Goal: Transaction & Acquisition: Purchase product/service

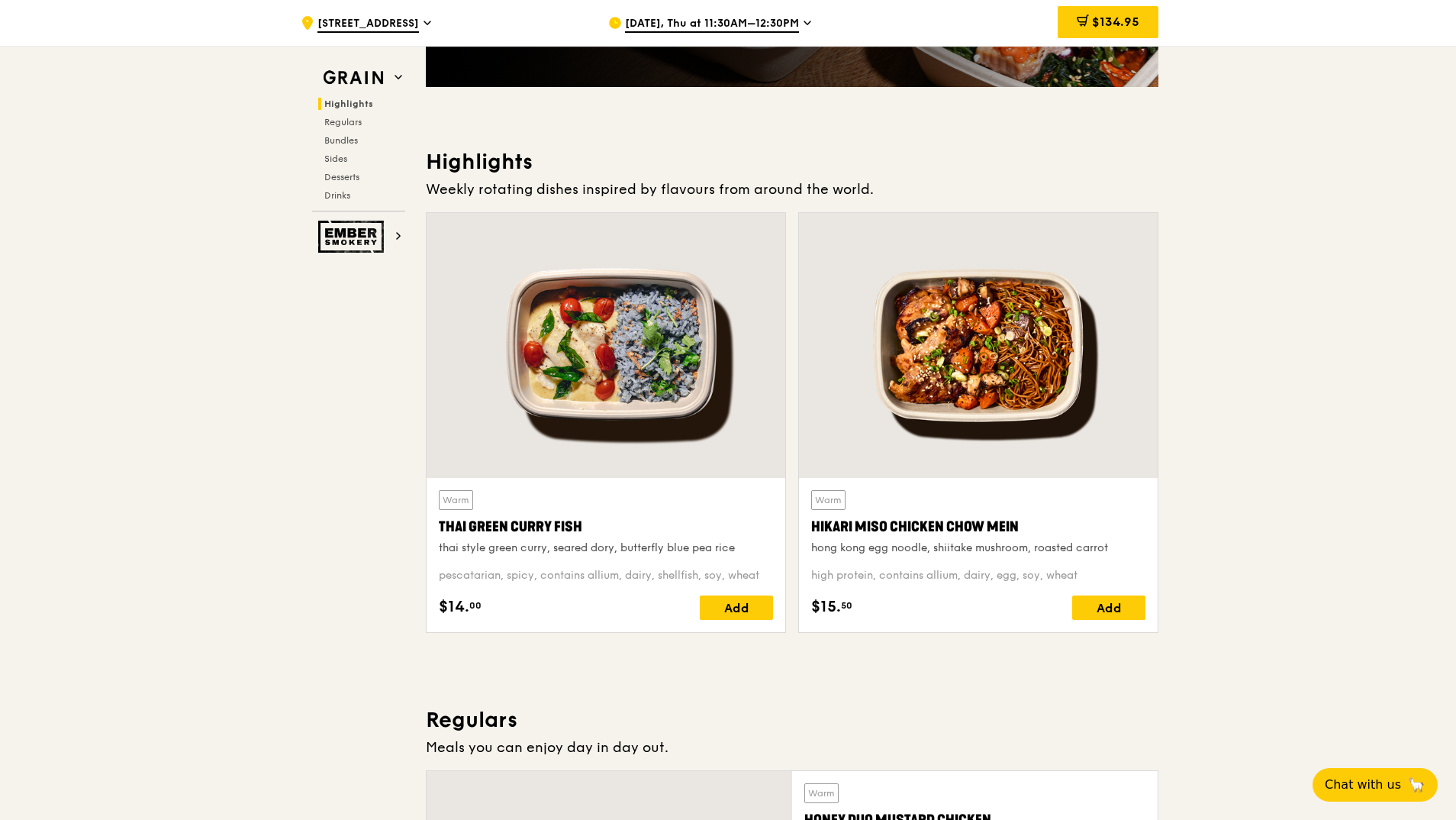
scroll to position [213, 0]
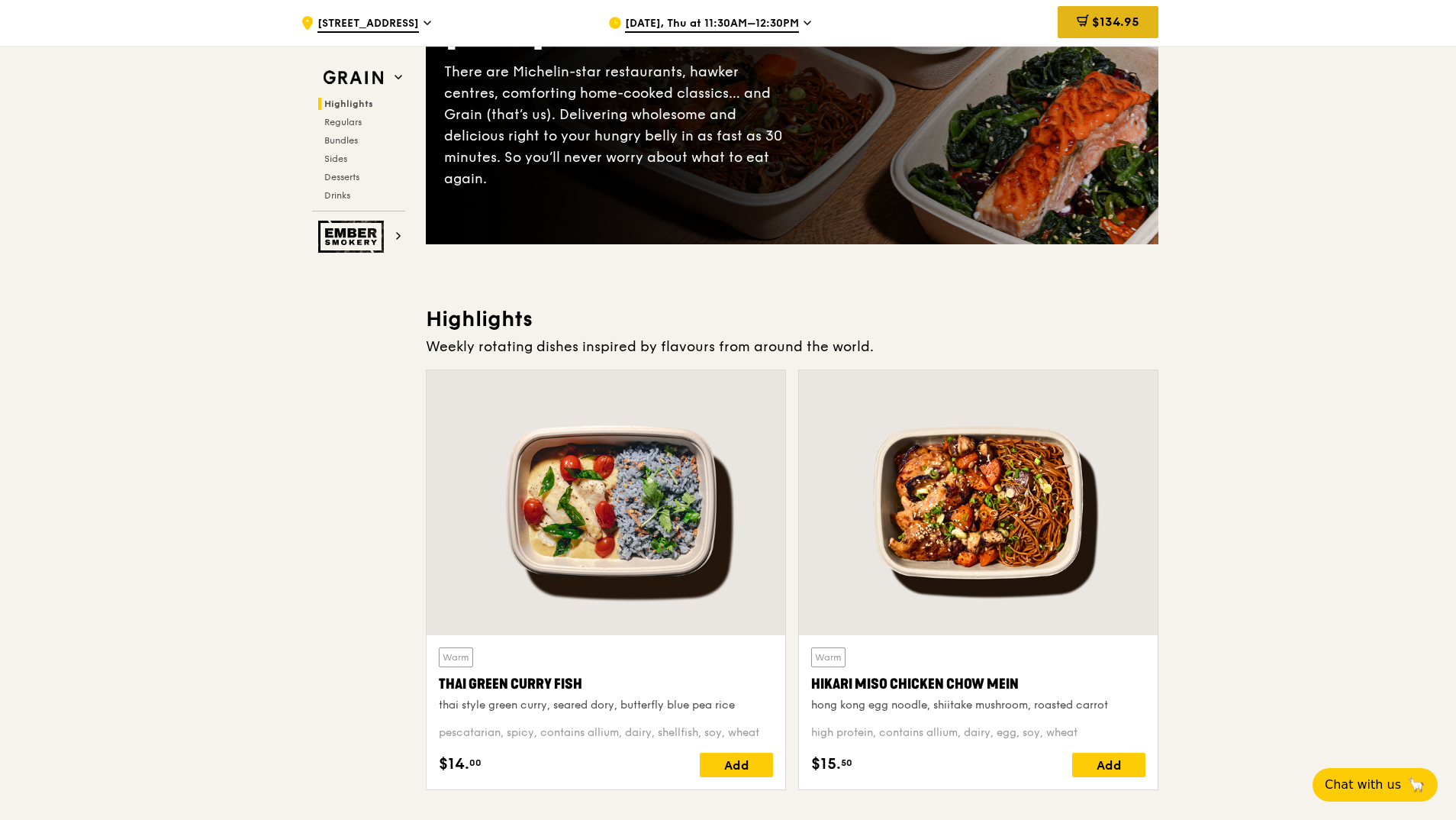
click at [1096, 25] on span "$134.95" at bounding box center [1115, 21] width 47 height 14
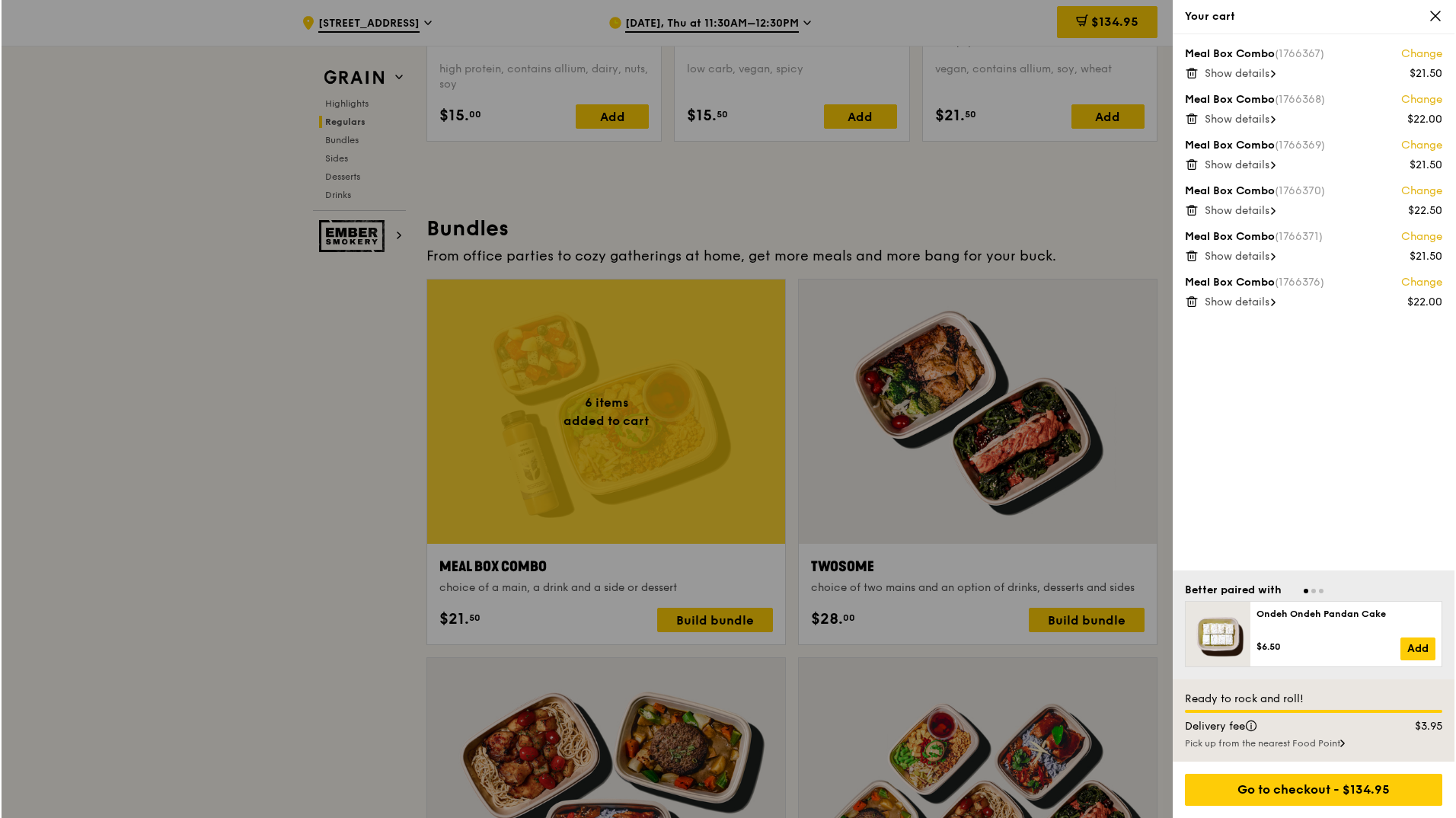
scroll to position [2055, 0]
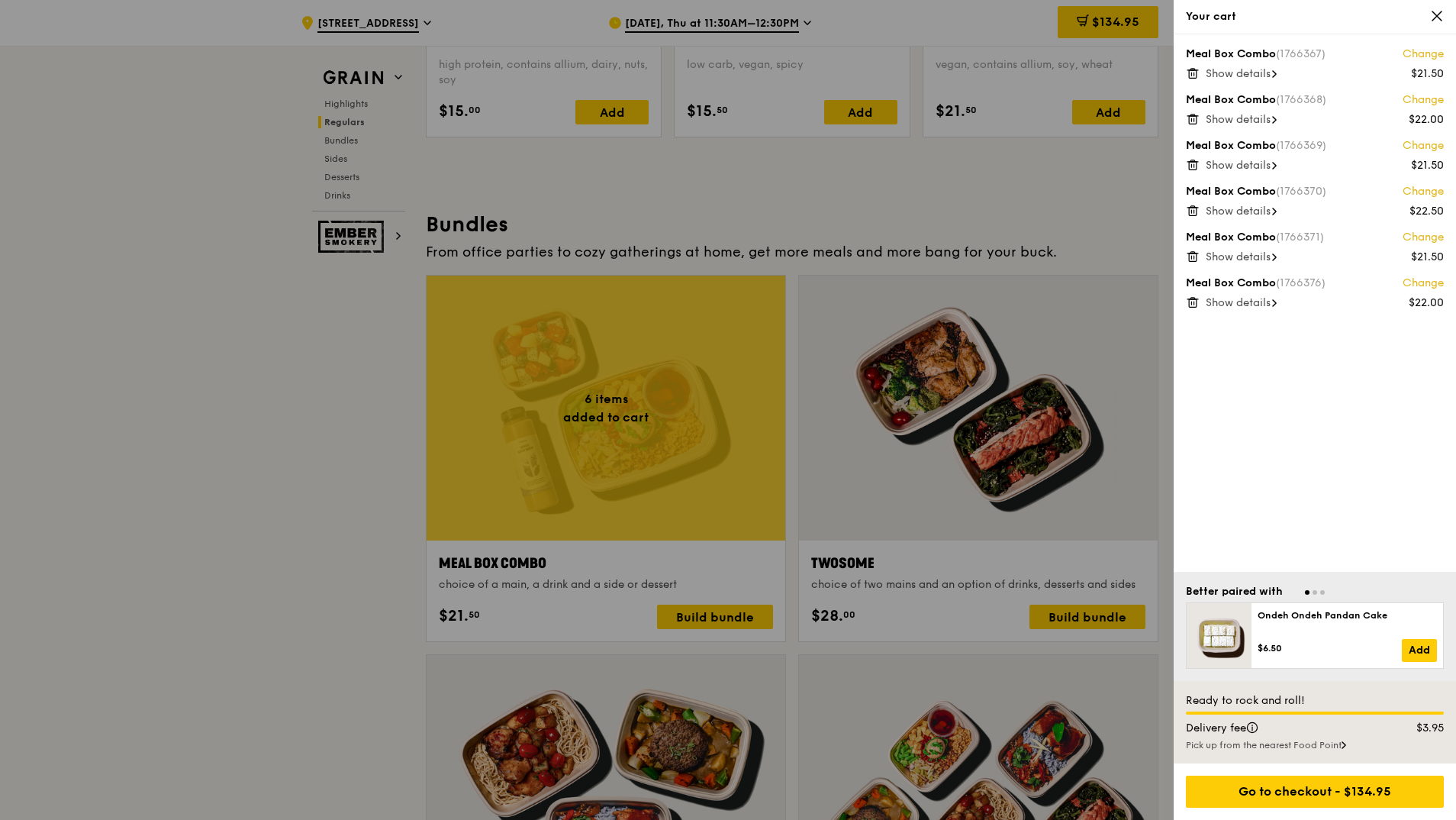
click at [639, 463] on div at bounding box center [728, 410] width 1456 height 820
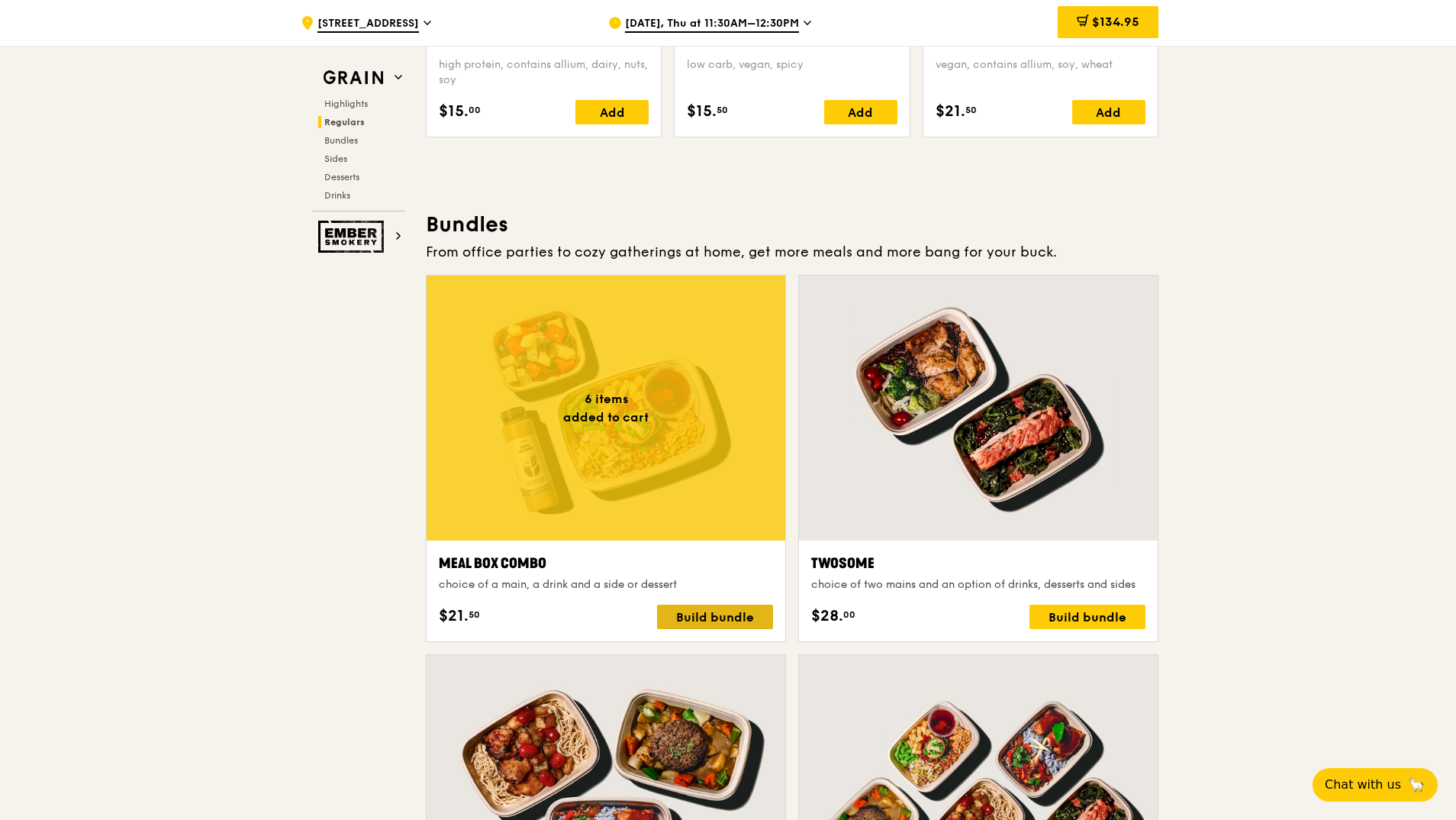
click at [767, 611] on div "Build bundle" at bounding box center [715, 616] width 116 height 25
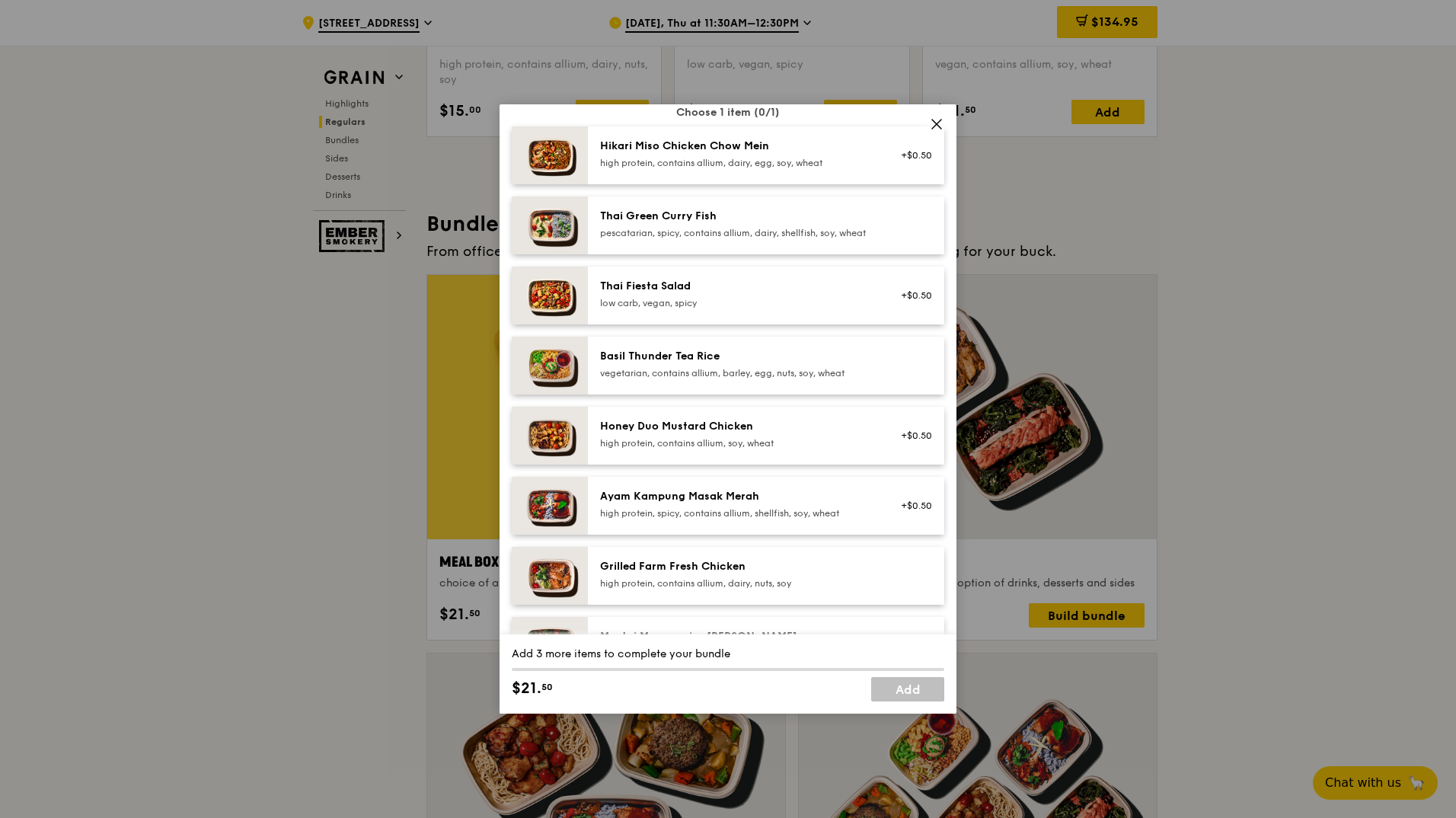
scroll to position [152, 0]
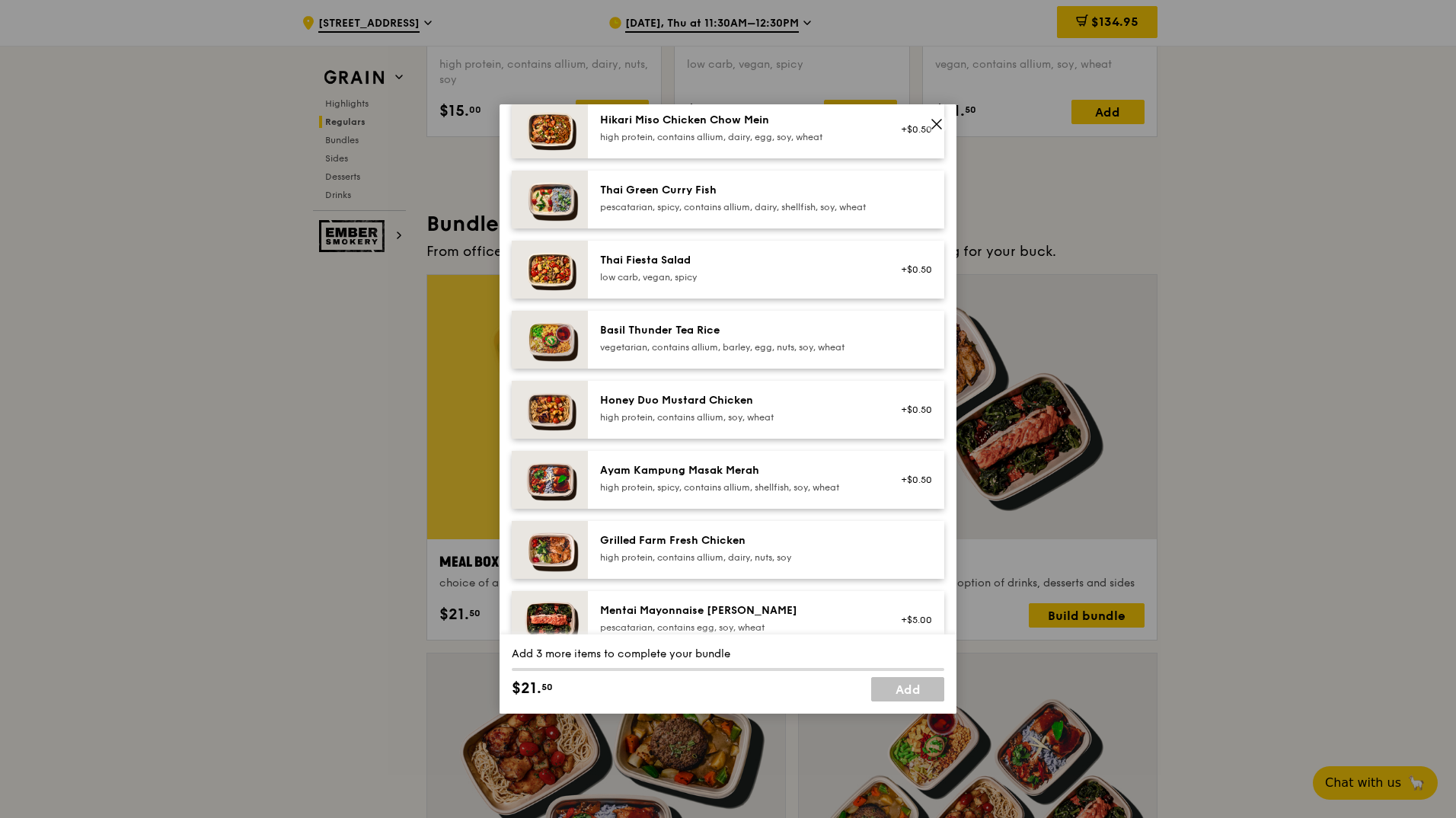
click at [748, 423] on div "high protein, contains allium, soy, wheat" at bounding box center [736, 417] width 273 height 12
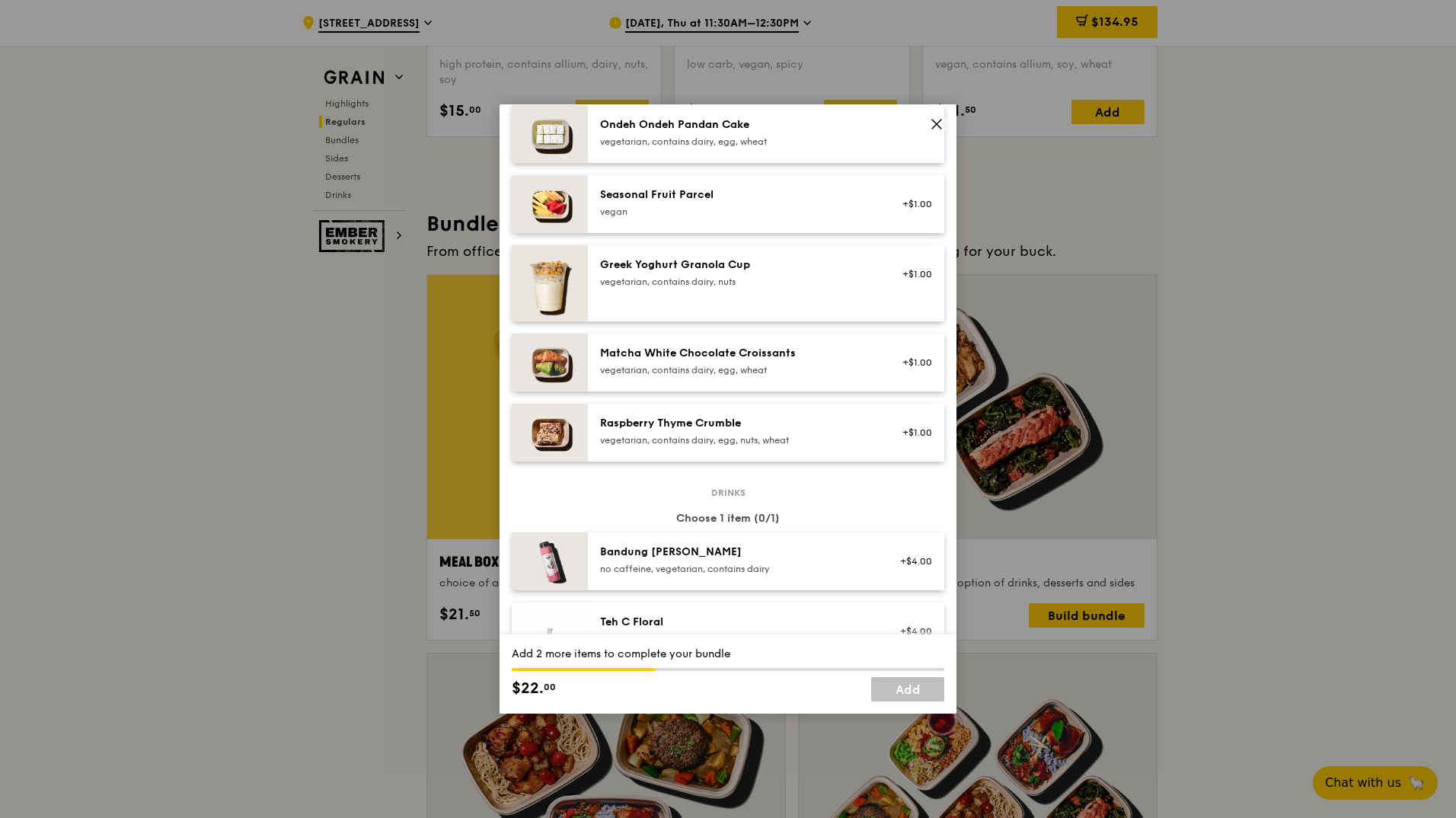
scroll to position [1218, 0]
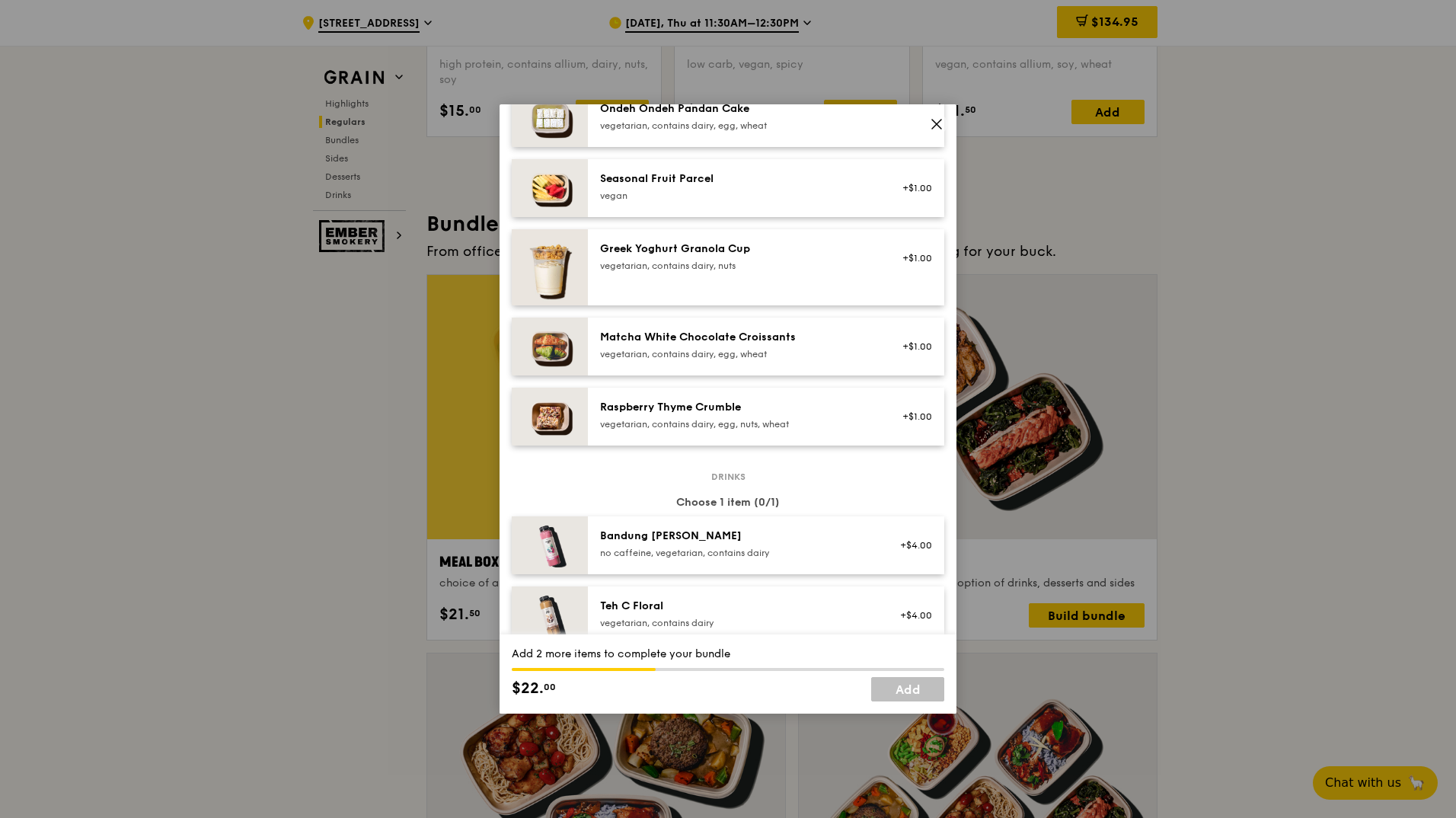
click at [655, 271] on div "Greek Yoghurt Granola Cup vegetarian, contains dairy, nuts" at bounding box center [736, 257] width 273 height 30
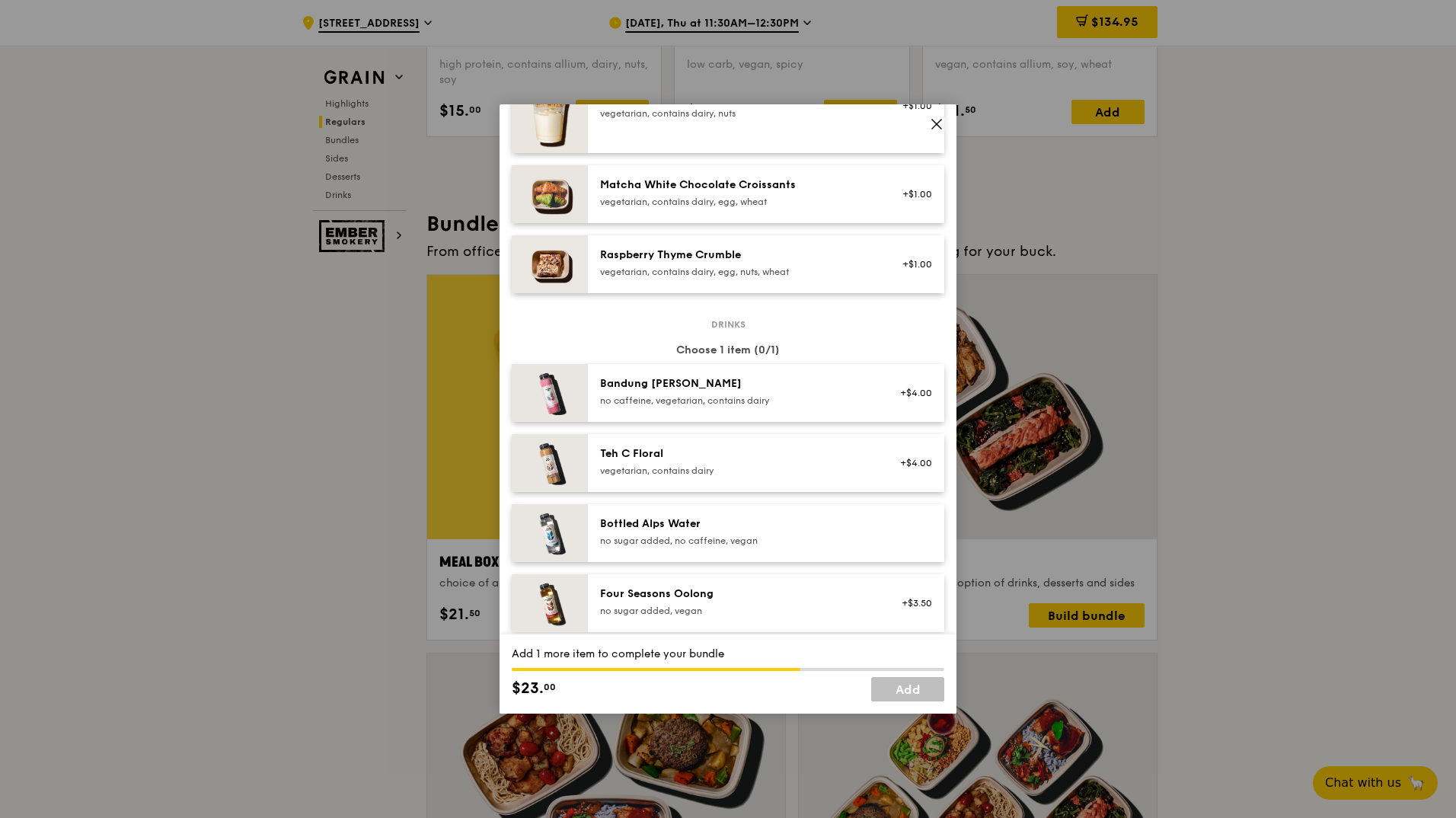
scroll to position [1446, 0]
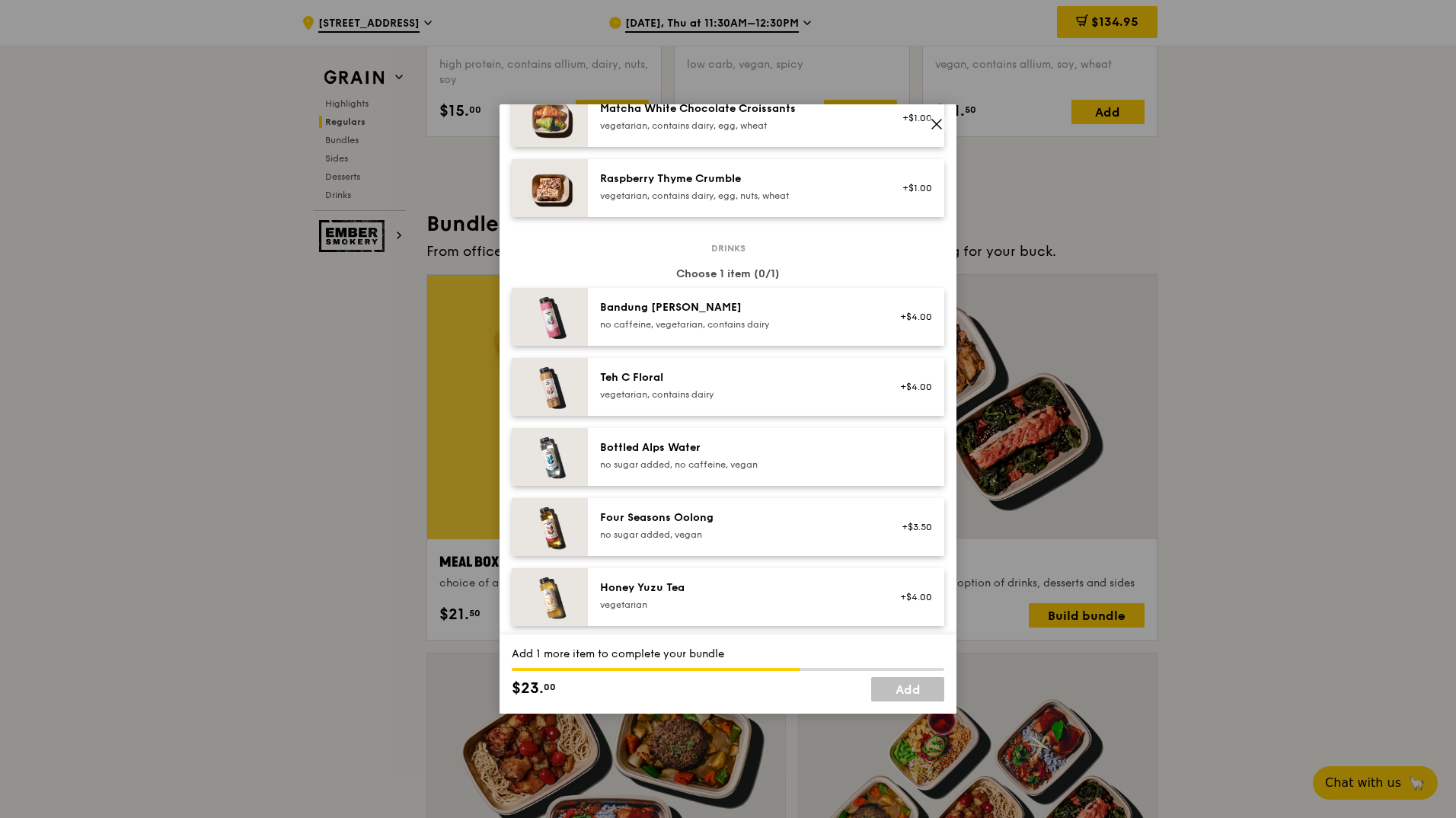
click at [705, 470] on div "no sugar added, no caffeine, vegan" at bounding box center [736, 464] width 273 height 12
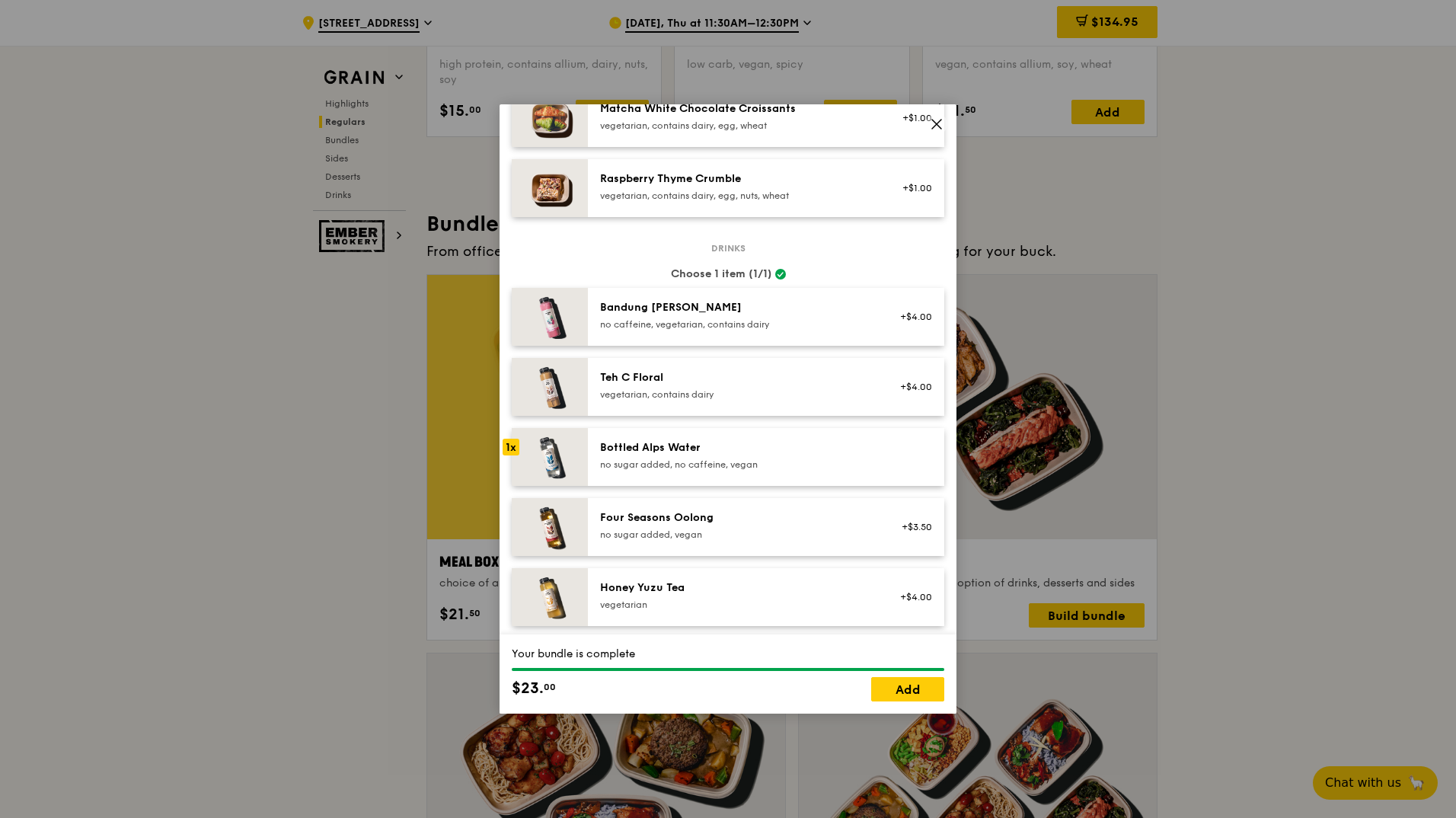
click at [686, 470] on div "no sugar added, no caffeine, vegan" at bounding box center [736, 464] width 273 height 12
click at [508, 455] on div "1x" at bounding box center [511, 446] width 17 height 17
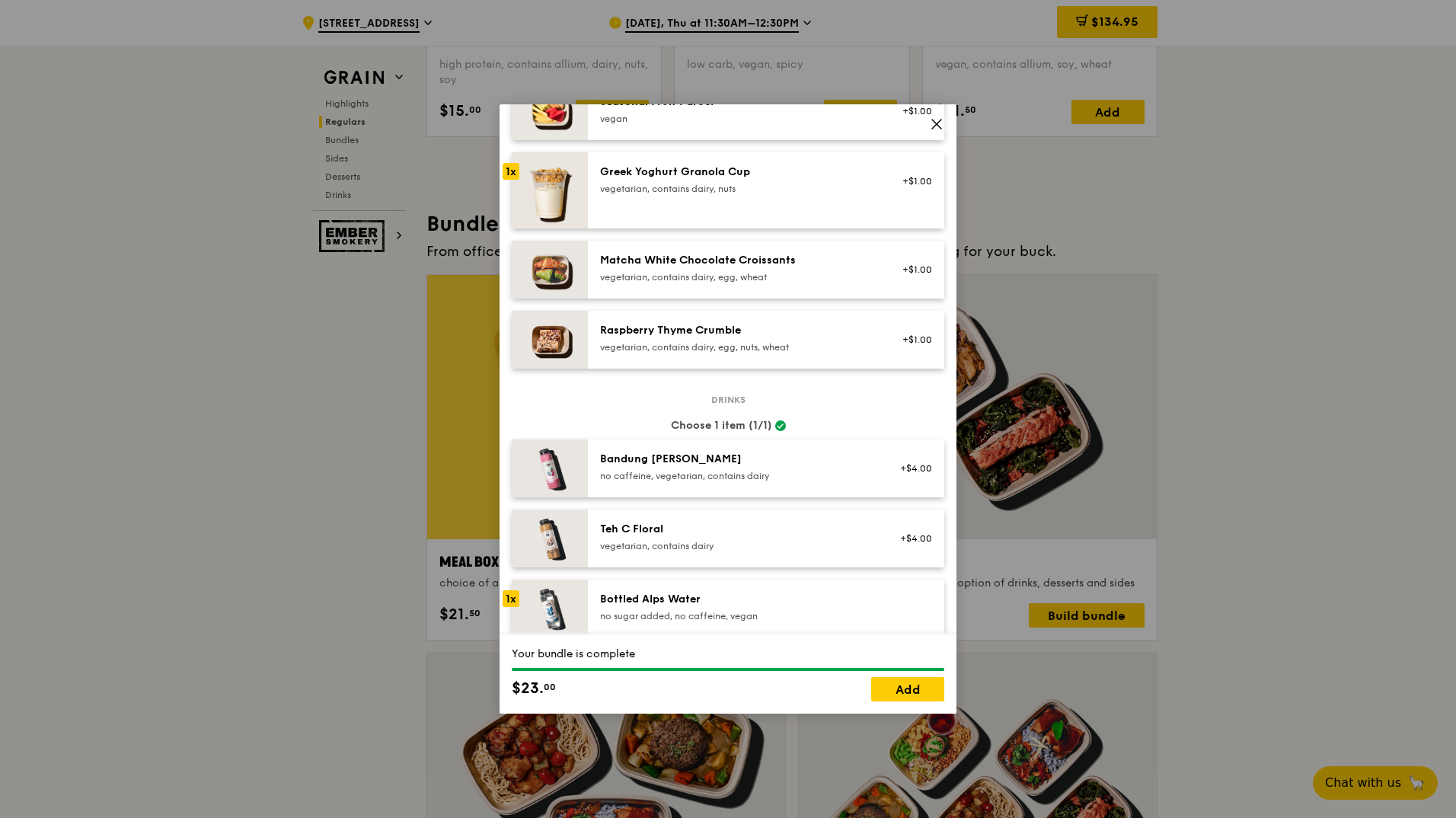
scroll to position [1438, 0]
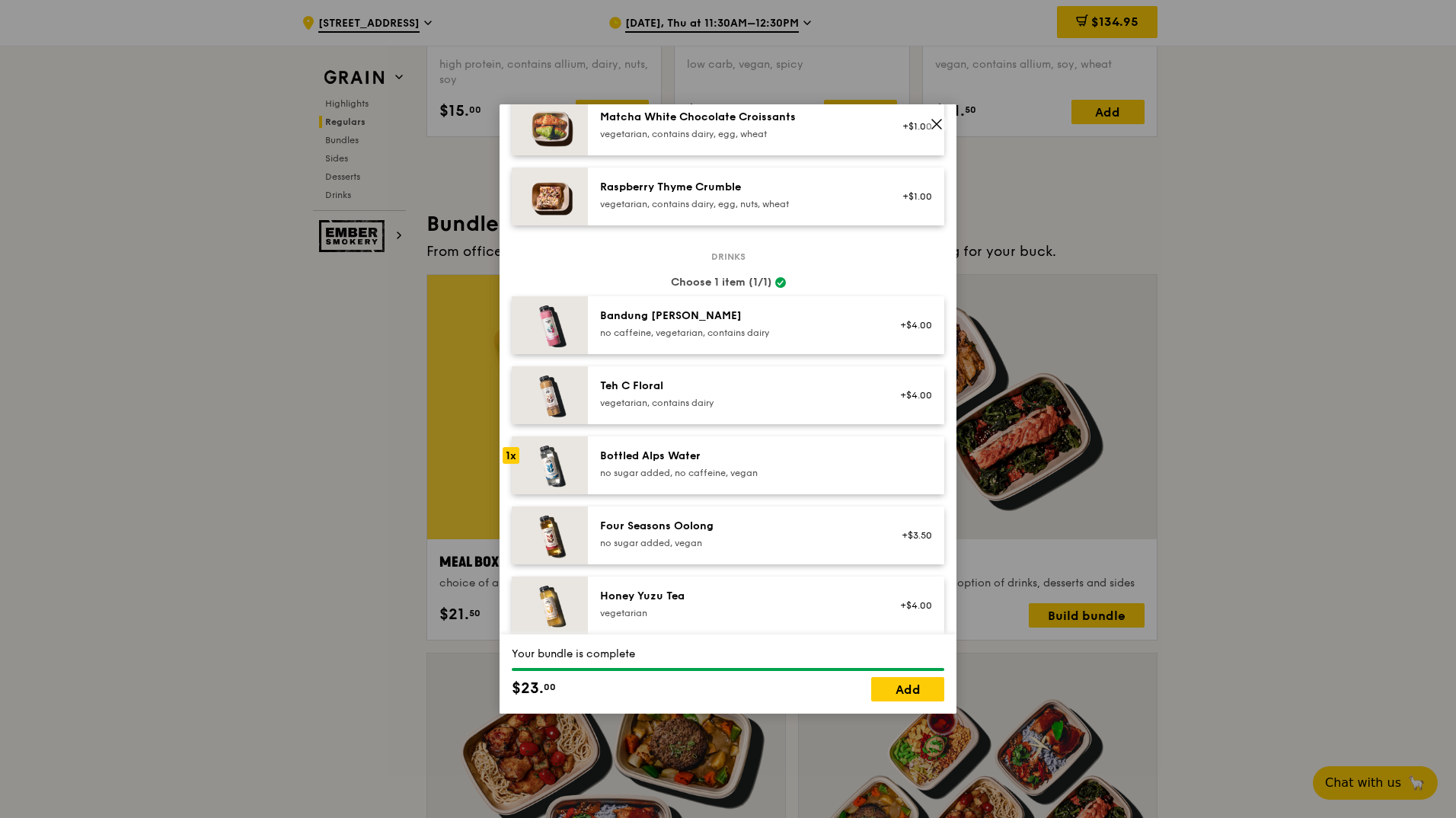
click at [568, 473] on img at bounding box center [550, 465] width 76 height 58
click at [837, 464] on div "Bottled Alps Water" at bounding box center [736, 456] width 273 height 15
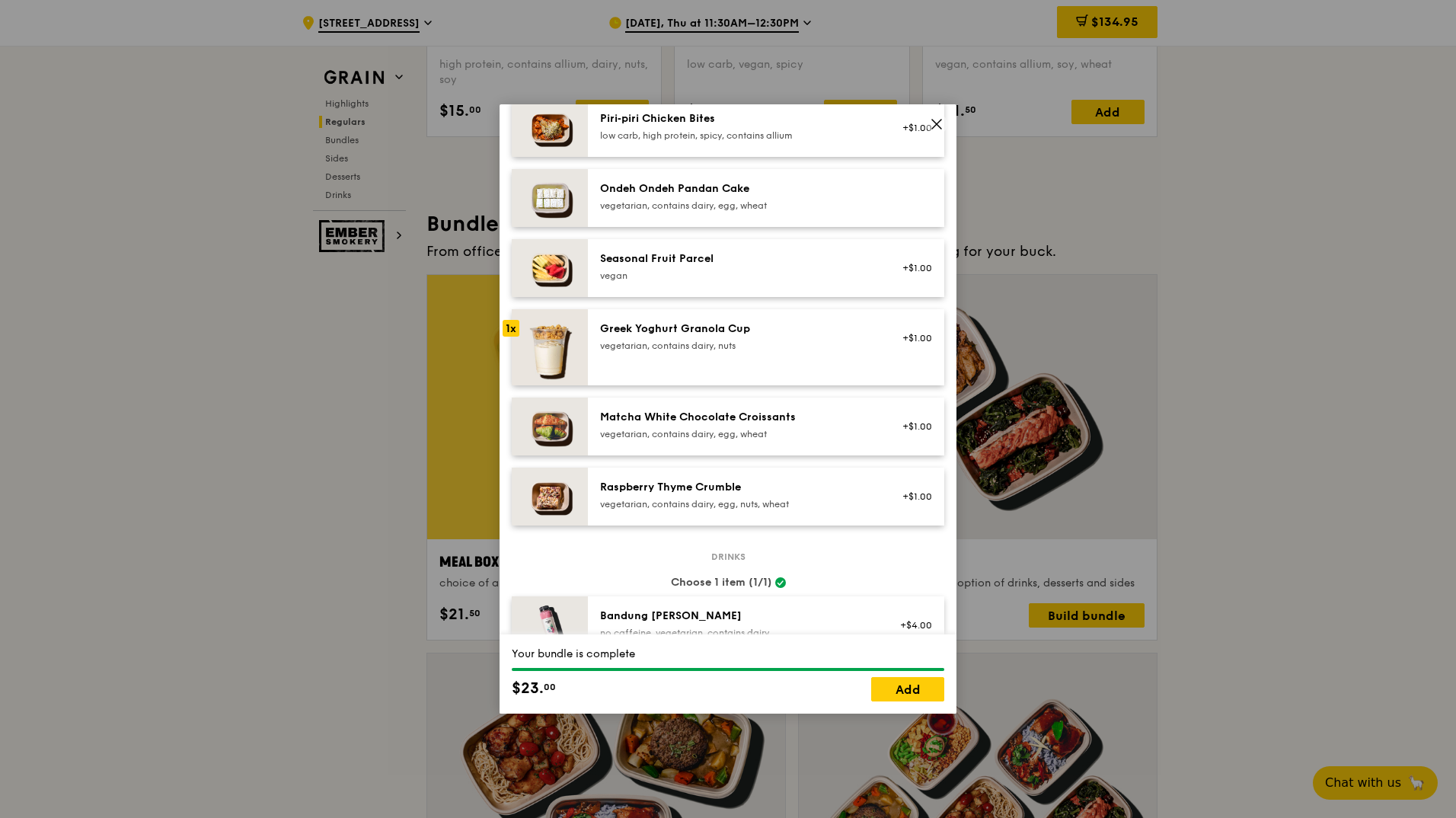
scroll to position [1133, 0]
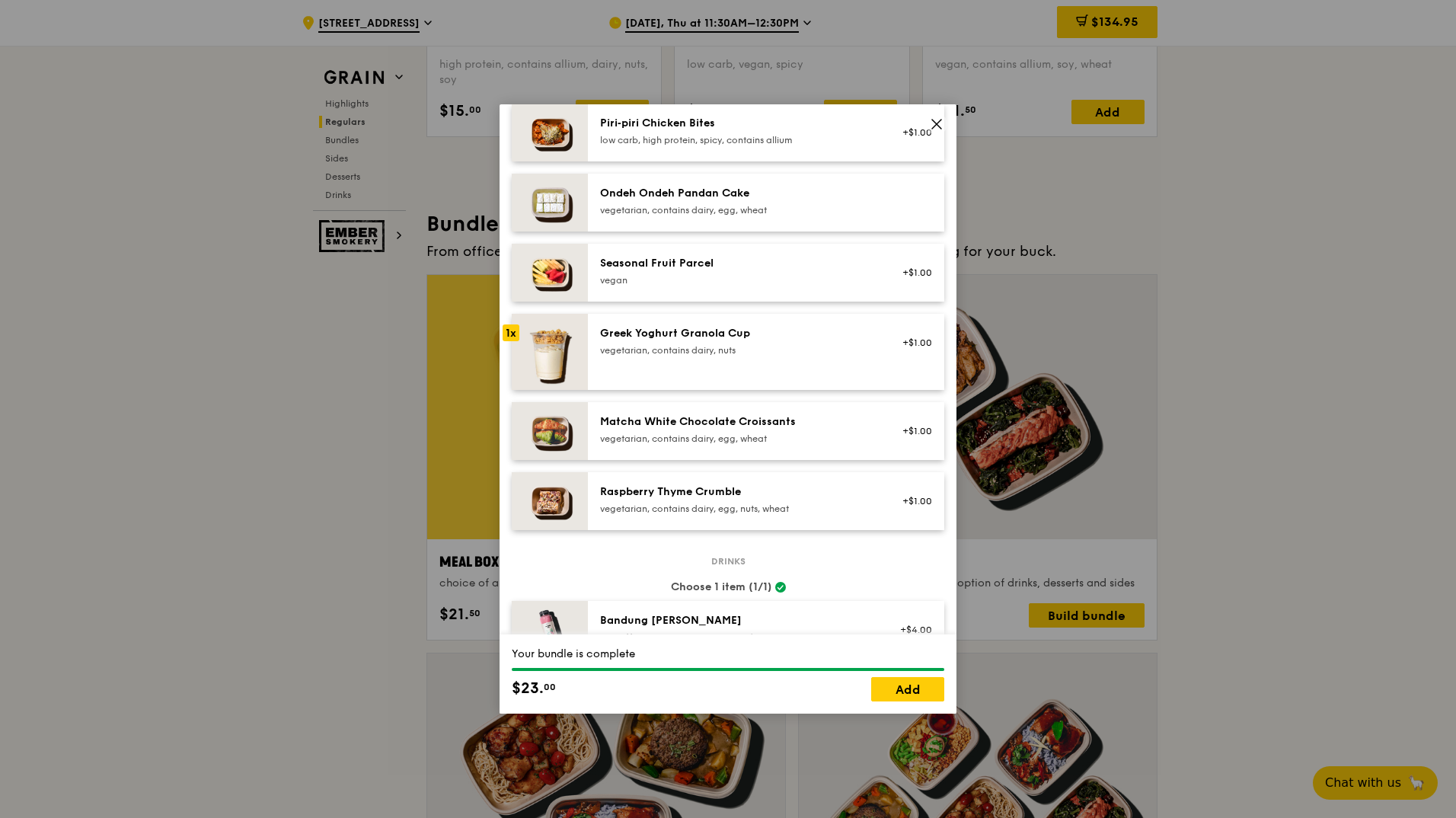
click at [645, 341] on div "Greek Yoghurt Granola Cup" at bounding box center [736, 333] width 273 height 15
click at [934, 120] on icon at bounding box center [937, 124] width 14 height 14
click at [936, 122] on icon at bounding box center [937, 124] width 14 height 14
click at [934, 125] on icon at bounding box center [937, 124] width 14 height 14
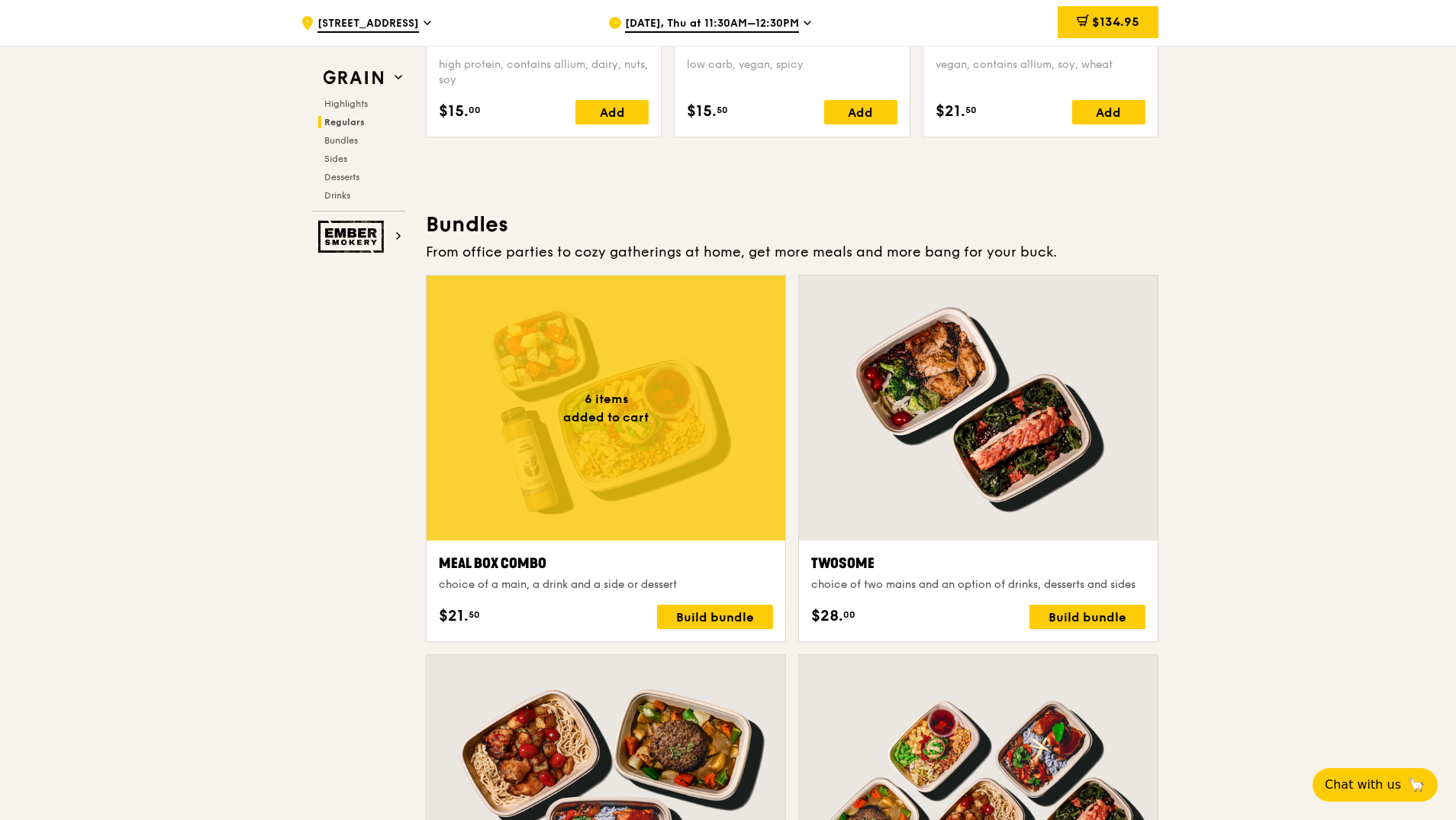
click at [674, 455] on div at bounding box center [606, 408] width 359 height 265
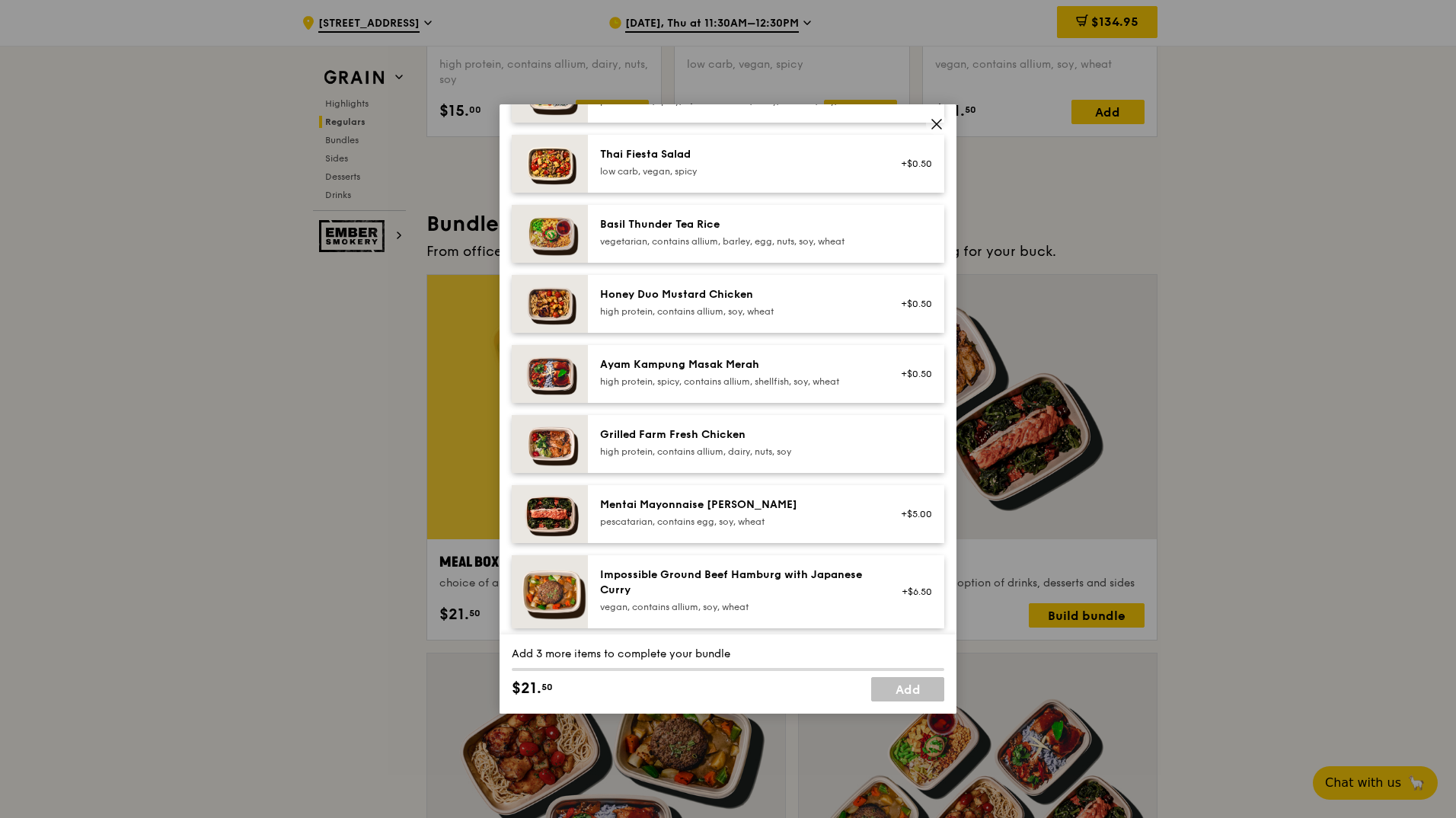
scroll to position [304, 0]
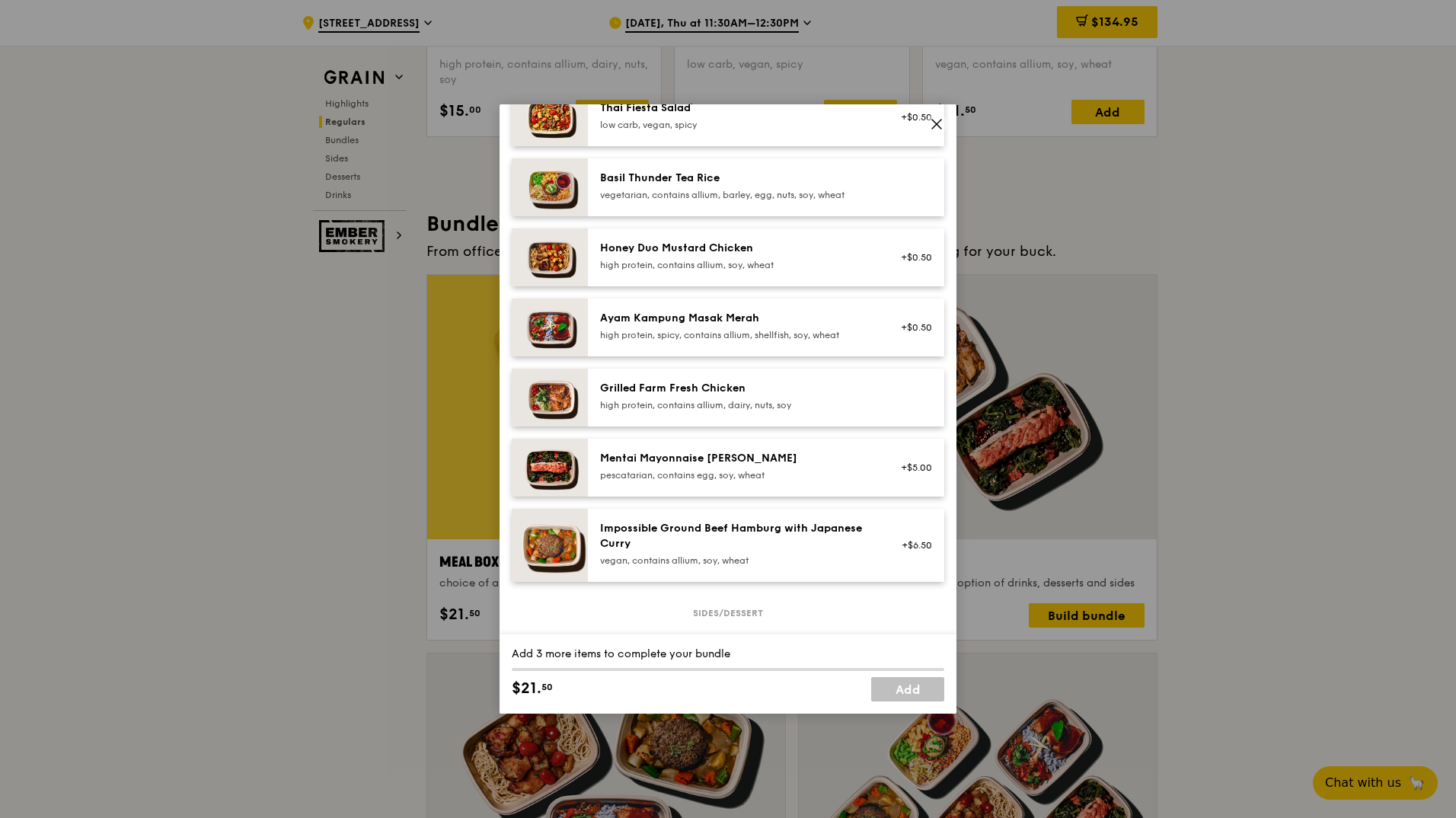
click at [746, 271] on div "high protein, contains allium, soy, wheat" at bounding box center [736, 264] width 273 height 12
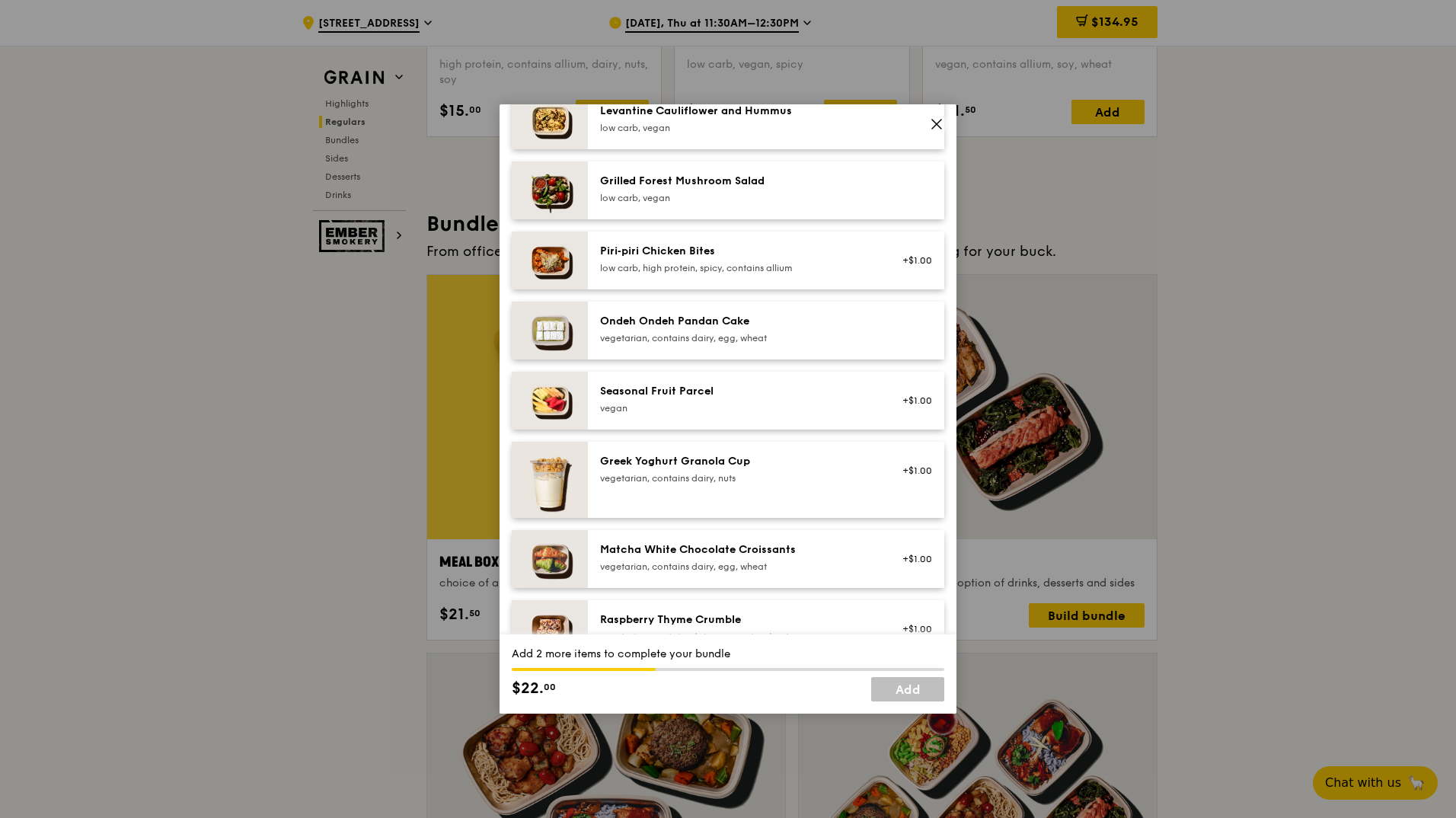
scroll to position [1142, 0]
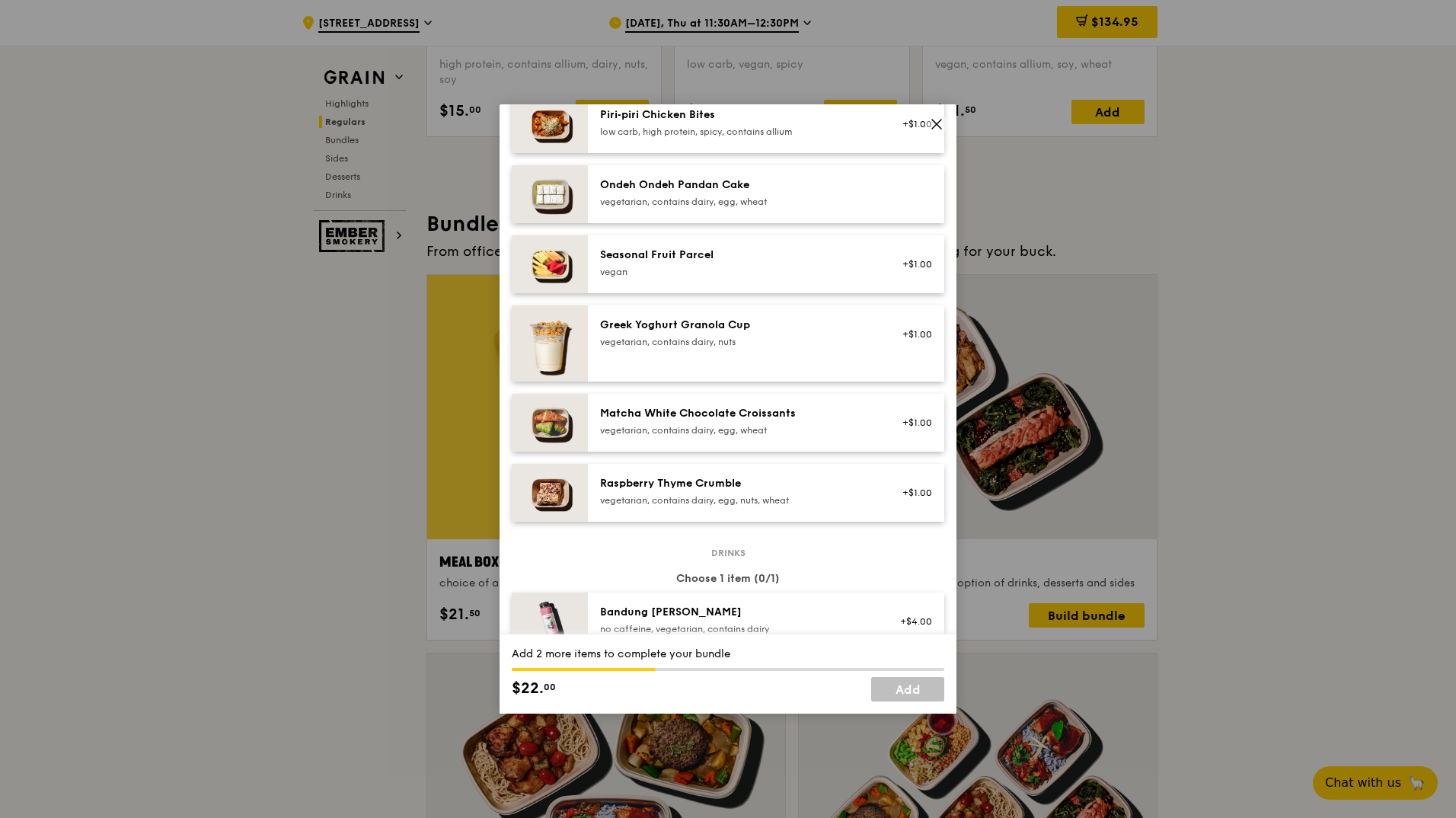
click at [703, 366] on div "Greek Yoghurt Granola Cup vegetarian, contains dairy, nuts +$1.00" at bounding box center [766, 343] width 332 height 52
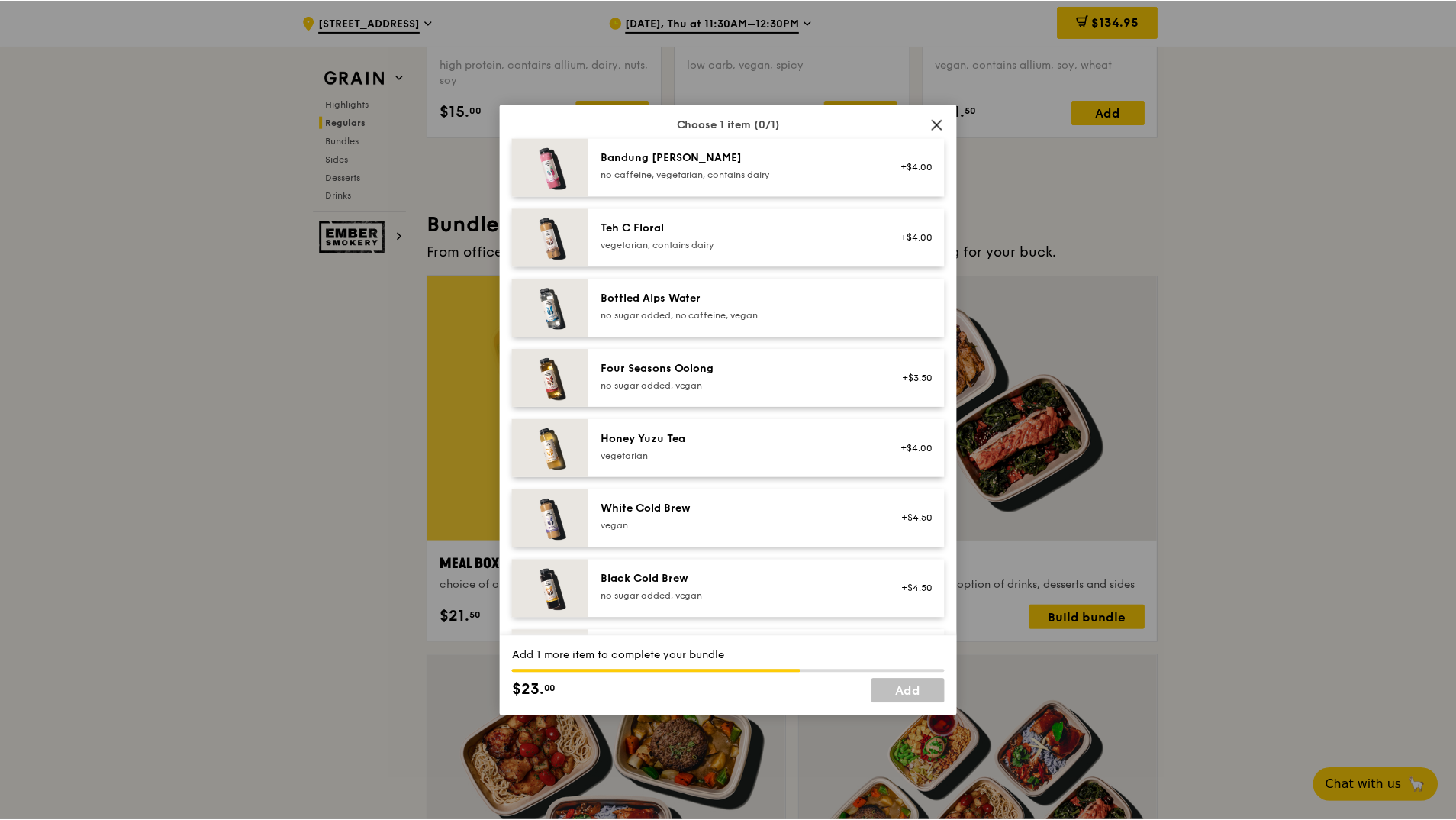
scroll to position [1595, 0]
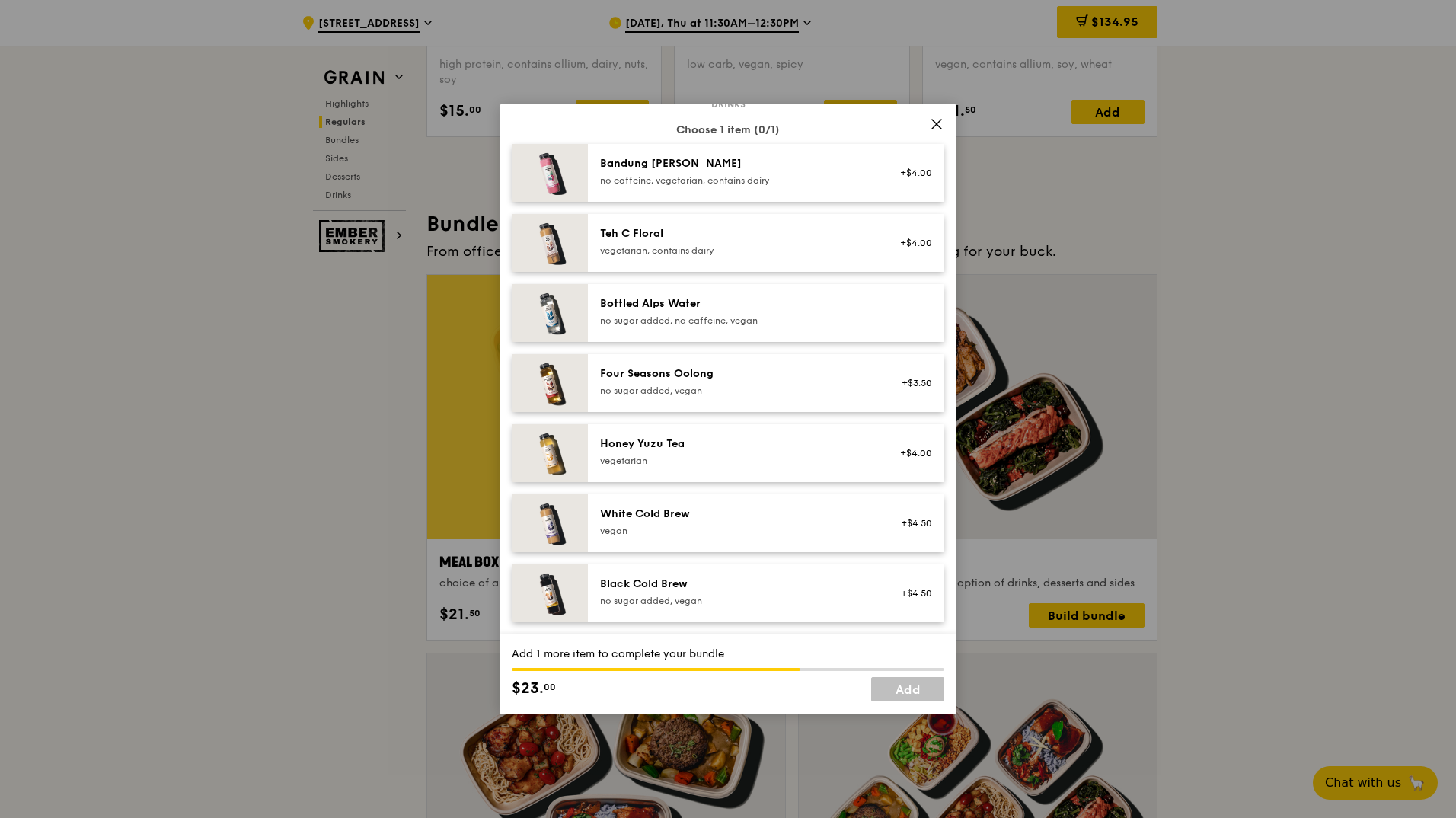
click at [727, 324] on div "Bottled Alps Water no sugar added, no caffeine, vegan" at bounding box center [736, 311] width 273 height 30
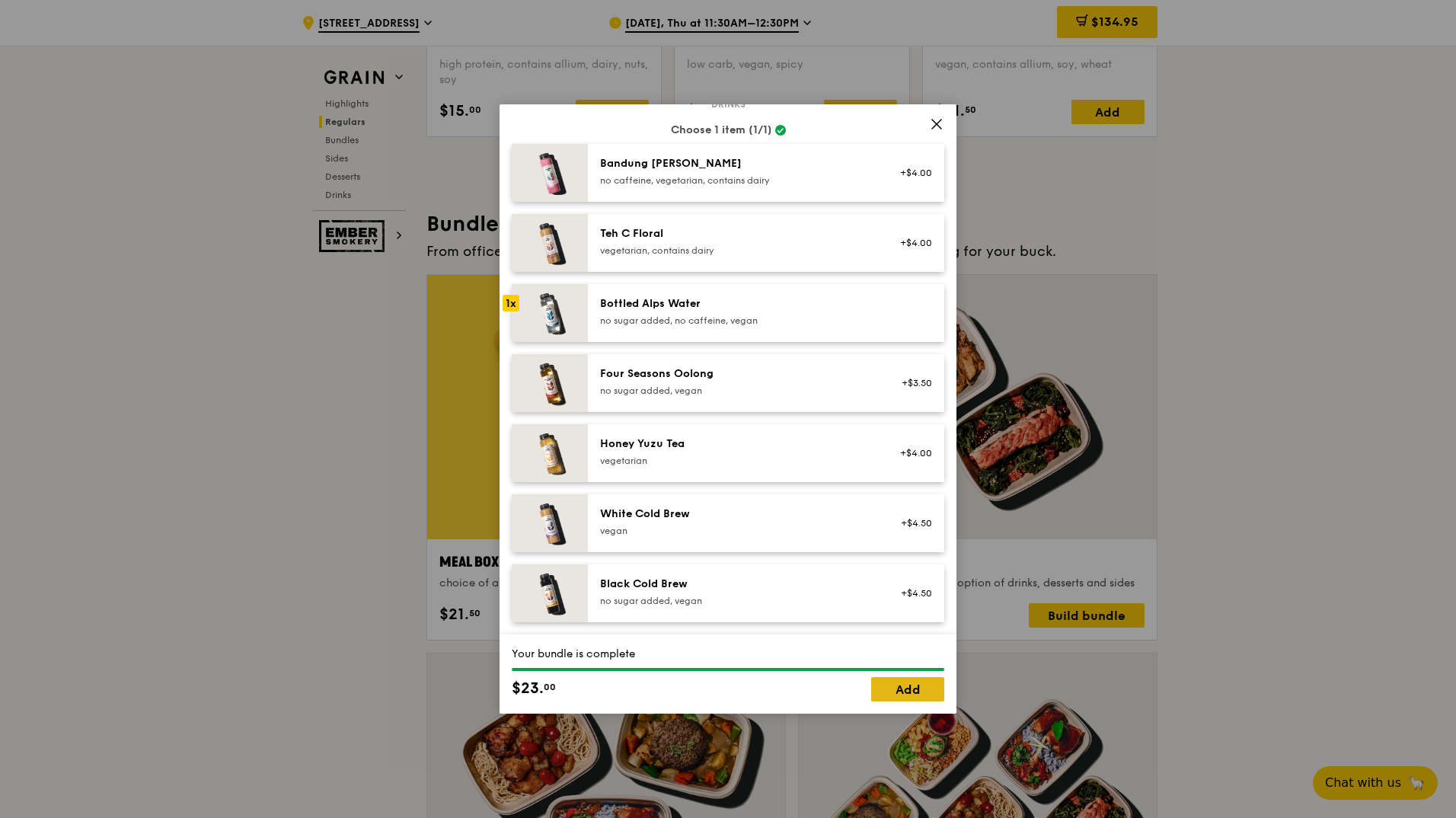
click at [897, 692] on link "Add" at bounding box center [908, 689] width 73 height 25
